Goal: Communication & Community: Answer question/provide support

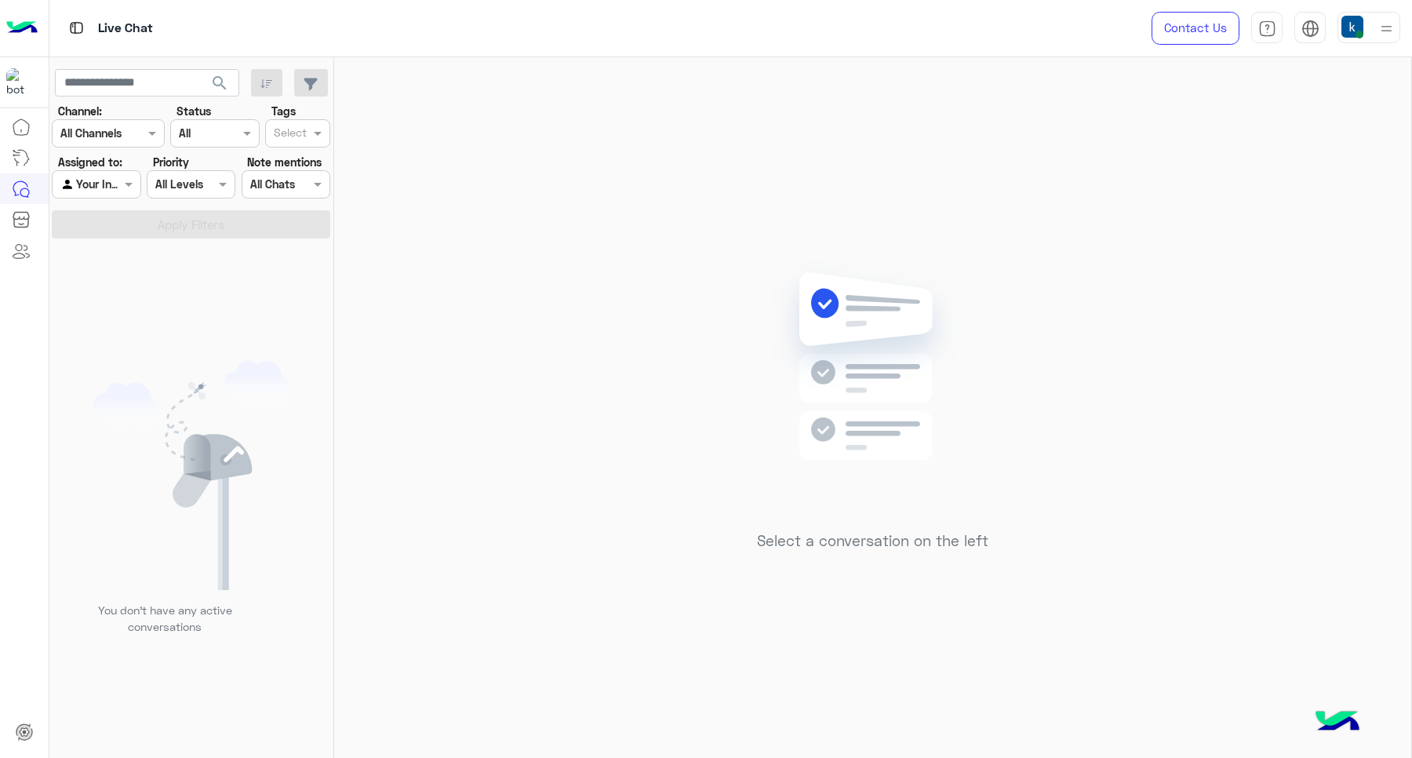
click at [935, 526] on div "Select a conversation on the left" at bounding box center [872, 411] width 231 height 302
click at [888, 537] on h5 "Select a conversation on the left" at bounding box center [872, 541] width 231 height 18
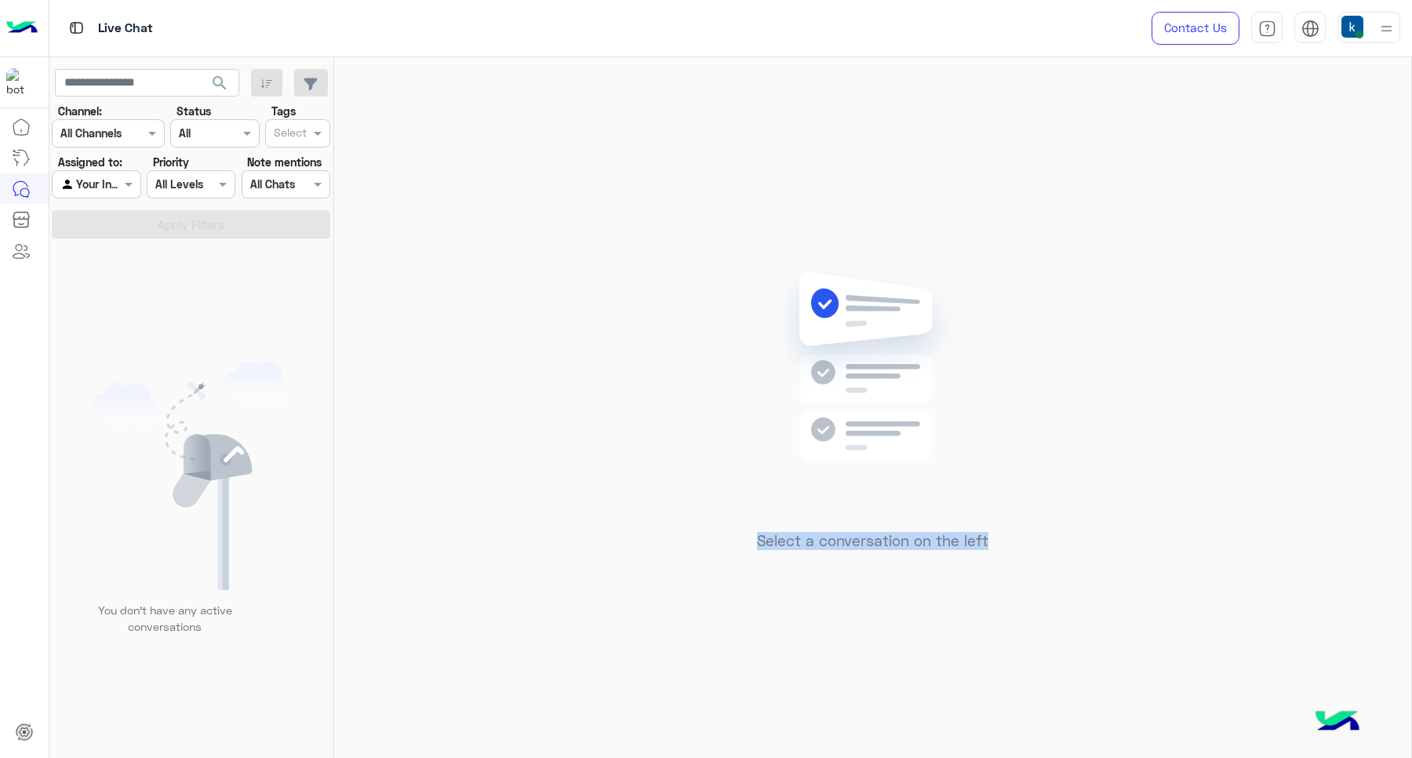
click at [888, 537] on h5 "Select a conversation on the left" at bounding box center [872, 541] width 231 height 18
click at [891, 570] on div "Select a conversation on the left" at bounding box center [872, 410] width 1077 height 707
click at [845, 514] on img at bounding box center [872, 390] width 227 height 260
click at [852, 536] on h5 "Select a conversation on the left" at bounding box center [872, 541] width 231 height 18
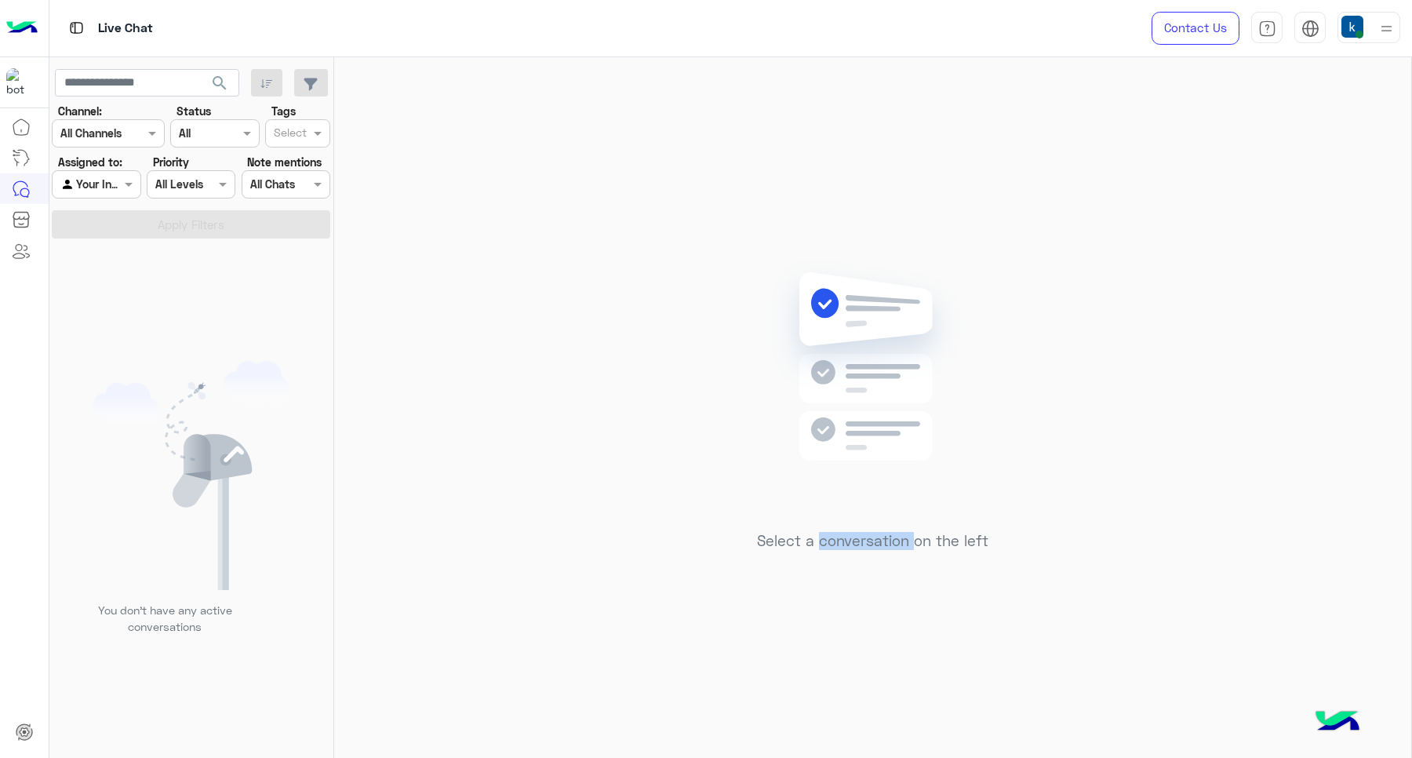
click at [899, 539] on h5 "Select a conversation on the left" at bounding box center [872, 541] width 231 height 18
click at [1009, 542] on div "Select a conversation on the left" at bounding box center [872, 410] width 1077 height 707
click at [943, 539] on h5 "Select a conversation on the left" at bounding box center [872, 541] width 231 height 18
click at [860, 541] on h5 "Select a conversation on the left" at bounding box center [872, 541] width 231 height 18
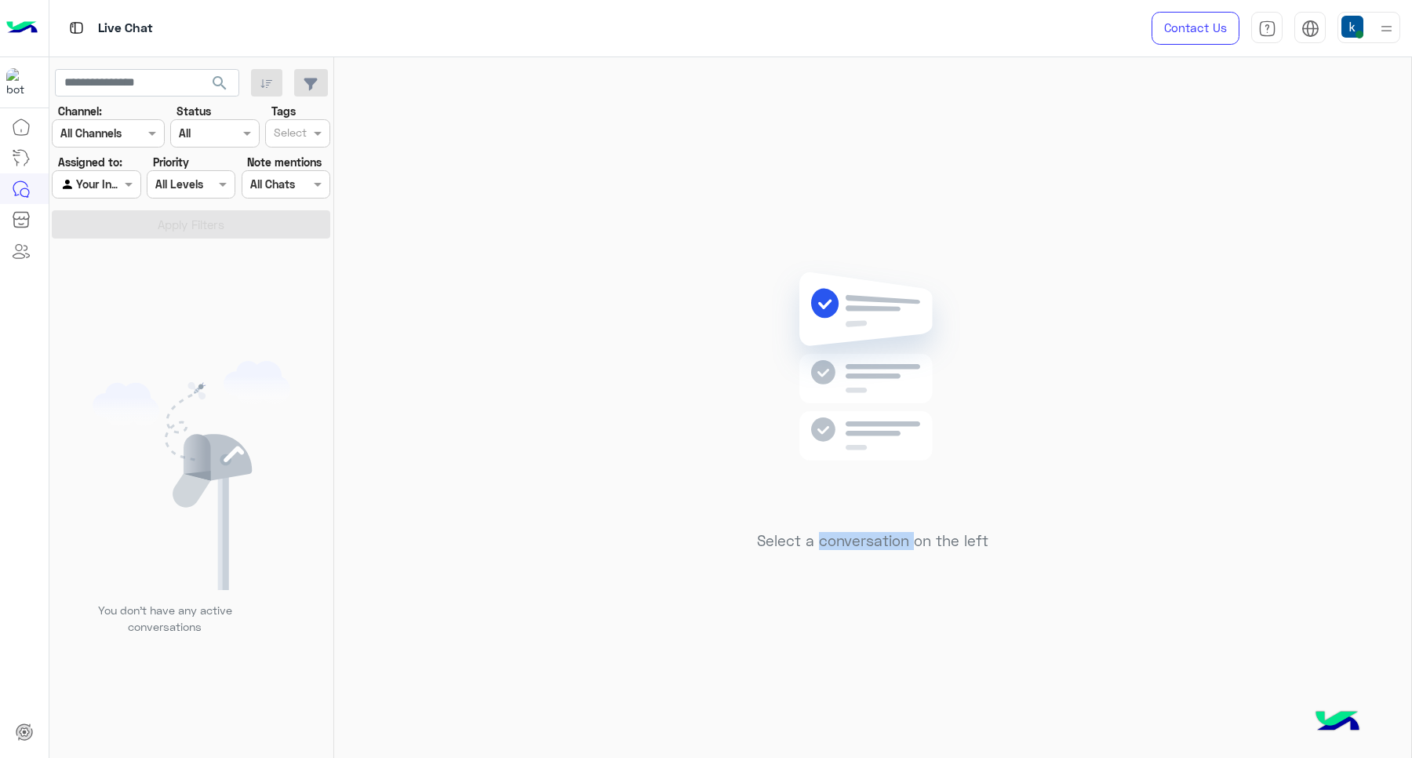
click at [860, 541] on h5 "Select a conversation on the left" at bounding box center [872, 541] width 231 height 18
click at [771, 549] on h5 "Select a conversation on the left" at bounding box center [872, 541] width 231 height 18
click at [844, 543] on h5 "Select a conversation on the left" at bounding box center [872, 541] width 231 height 18
click at [830, 436] on img at bounding box center [872, 390] width 227 height 260
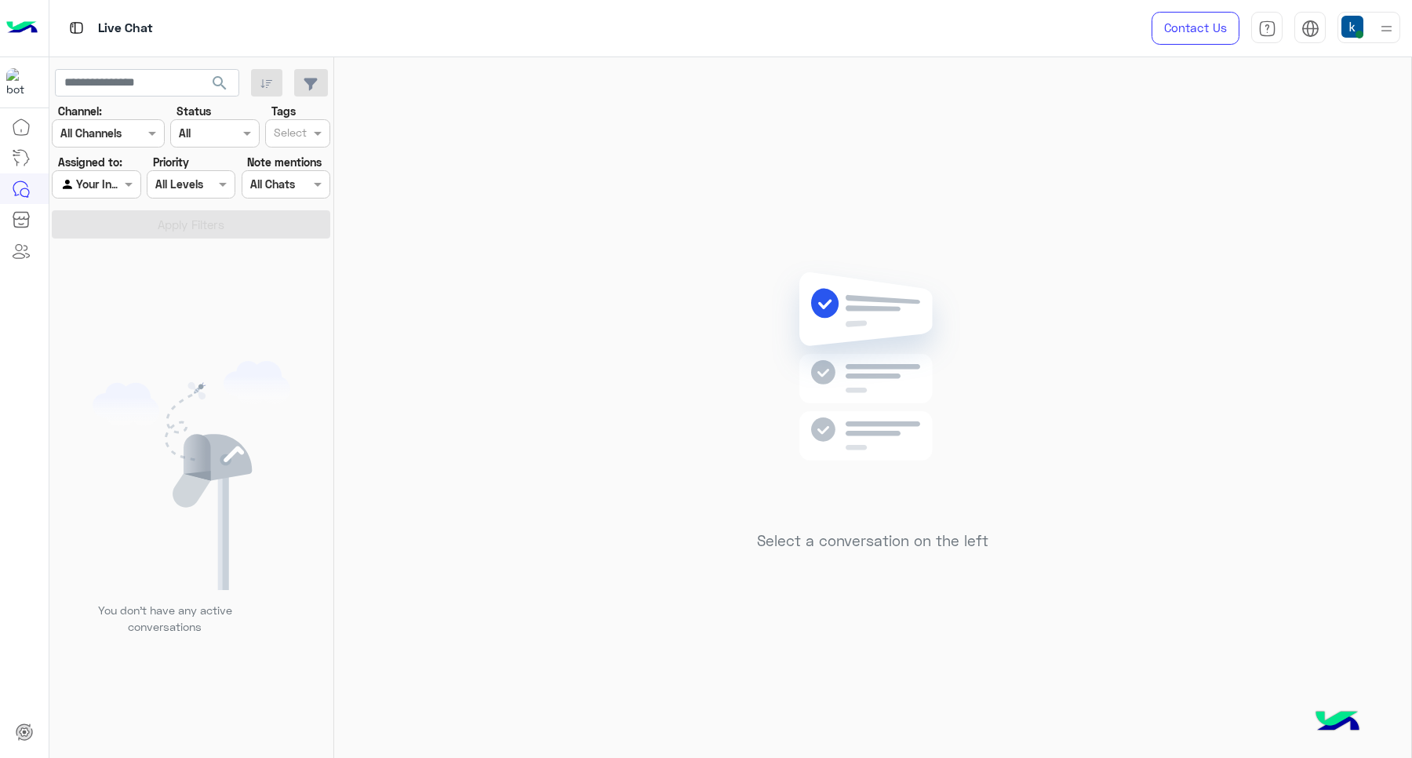
click at [830, 436] on img at bounding box center [872, 390] width 227 height 260
click at [836, 449] on img at bounding box center [872, 390] width 227 height 260
click at [1365, 35] on div at bounding box center [1368, 27] width 63 height 31
click at [1022, 264] on div "Select a conversation on the left" at bounding box center [872, 410] width 1077 height 707
click at [832, 554] on div "Select a conversation on the left" at bounding box center [872, 411] width 231 height 302
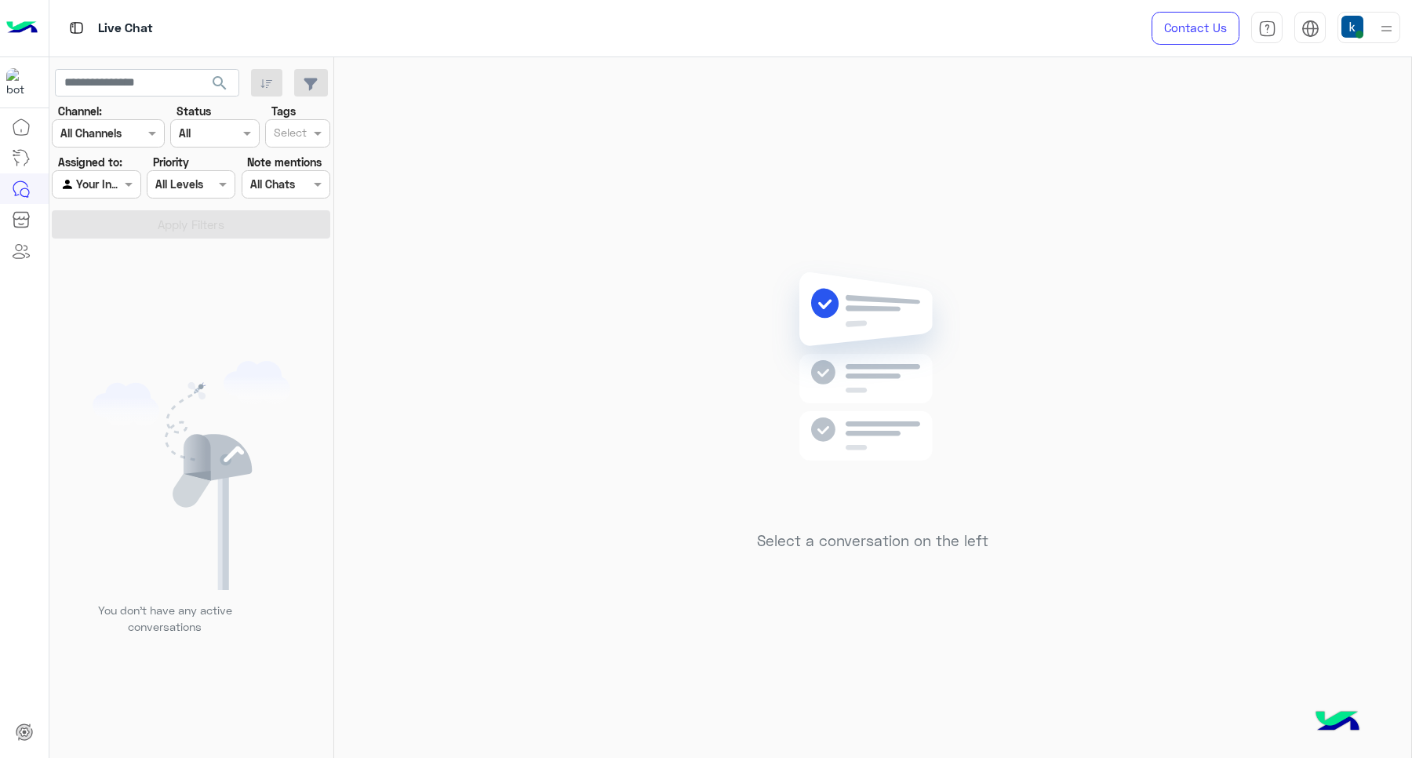
click at [1354, 16] on img at bounding box center [1352, 27] width 22 height 22
